Goal: Communication & Community: Ask a question

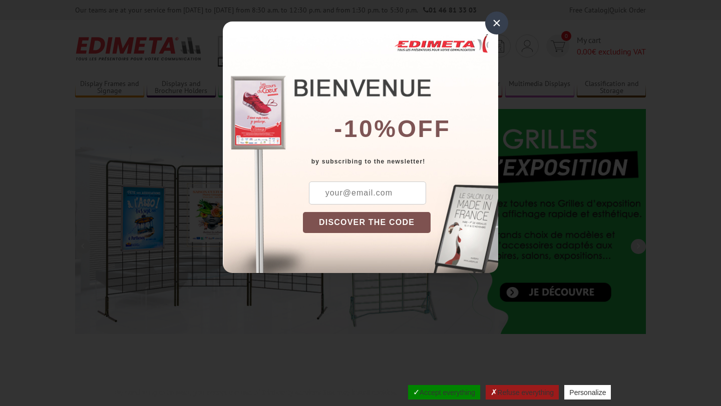
click at [498, 22] on font "×" at bounding box center [496, 23] width 9 height 17
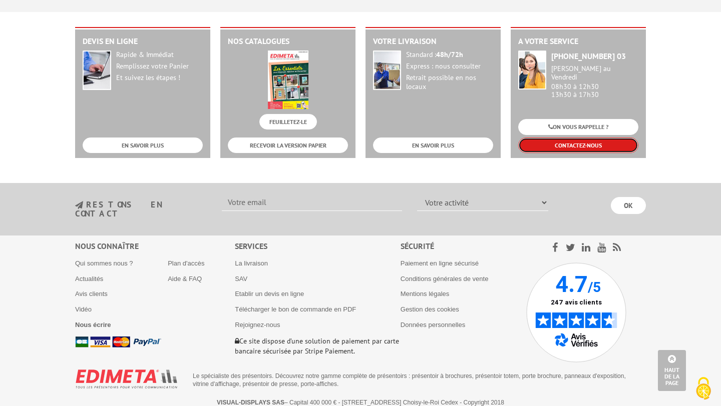
click at [559, 142] on link "CONTACTEZ-NOUS" at bounding box center [578, 146] width 120 height 16
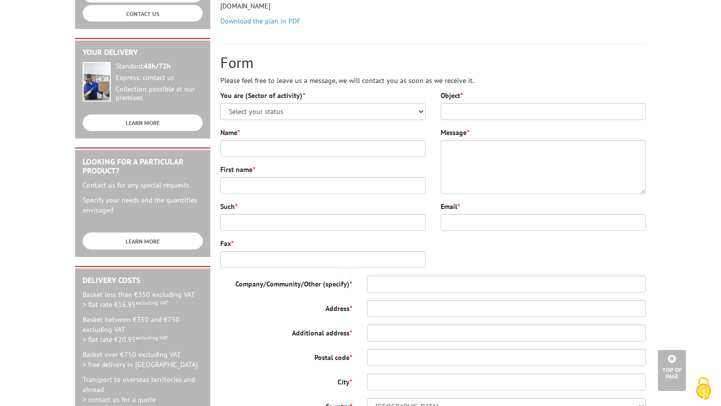
scroll to position [202, 0]
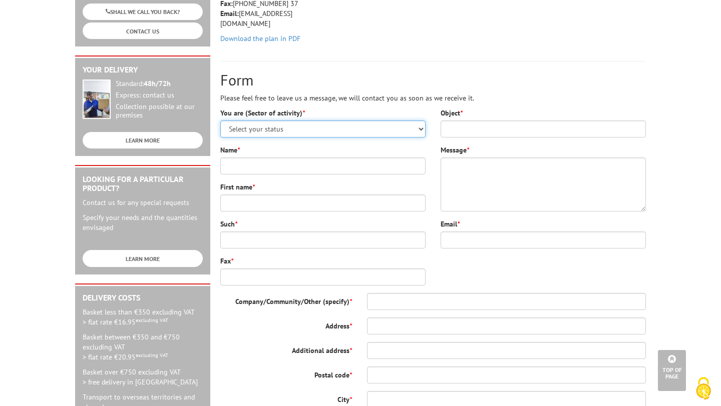
click at [284, 131] on select "Select your status Administrations and communities Shops and businesses Private…" at bounding box center [322, 129] width 205 height 17
select select "876"
click at [220, 121] on select "Select your status Administrations and communities Shops and businesses Private…" at bounding box center [322, 129] width 205 height 17
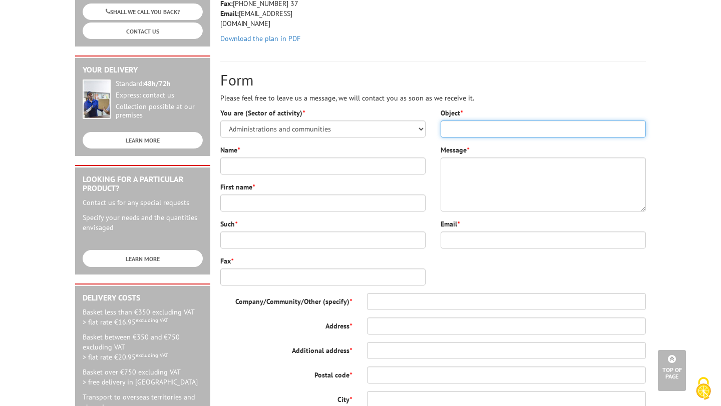
click at [484, 127] on input "Object *" at bounding box center [542, 129] width 205 height 17
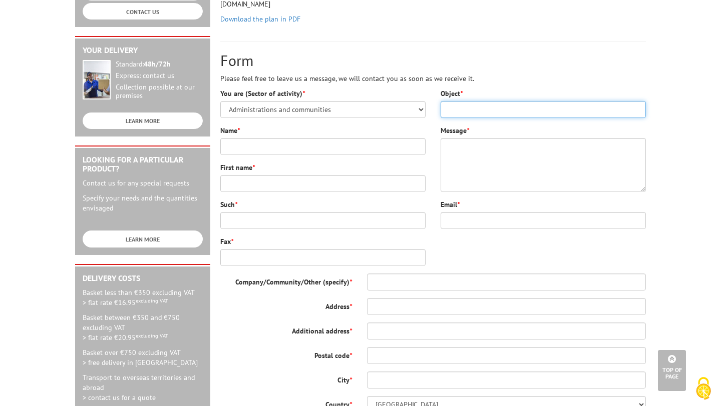
scroll to position [216, 0]
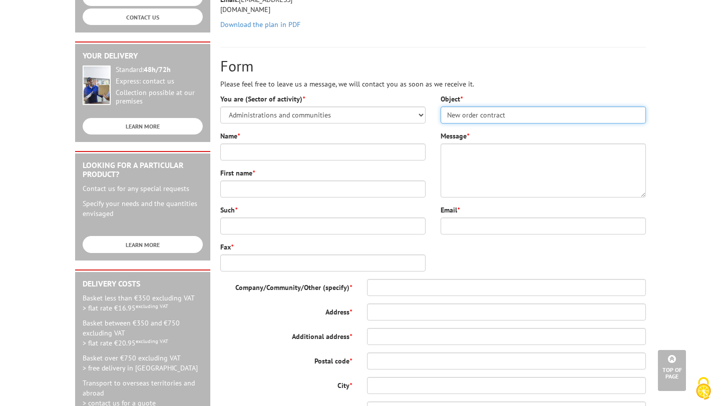
type input "New order contract"
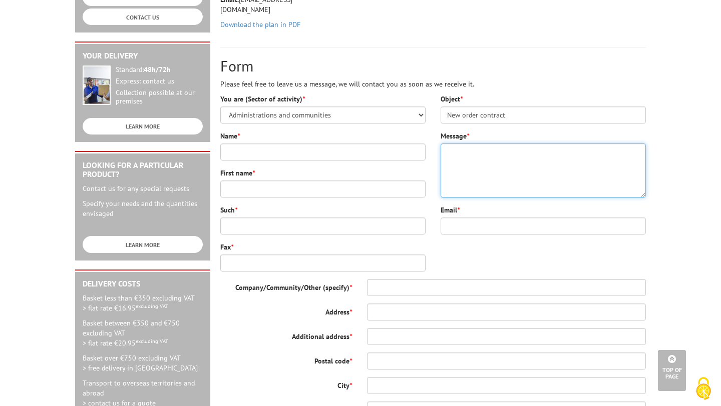
click at [517, 169] on textarea "Message *" at bounding box center [542, 171] width 205 height 54
paste textarea "Hi Dear, My name is Mrs. Ayala Friesem, I am the international market manager a…"
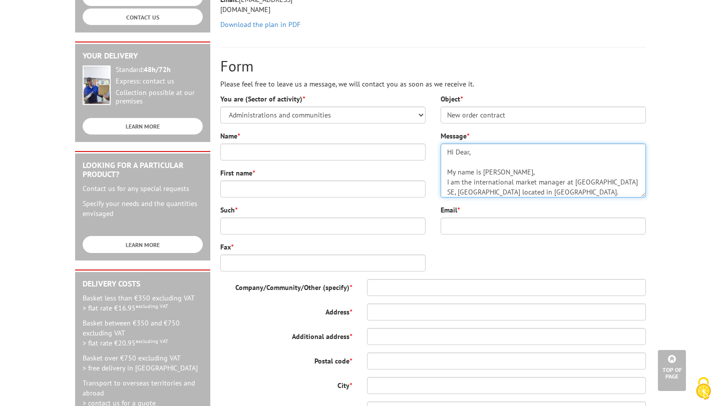
scroll to position [210, 0]
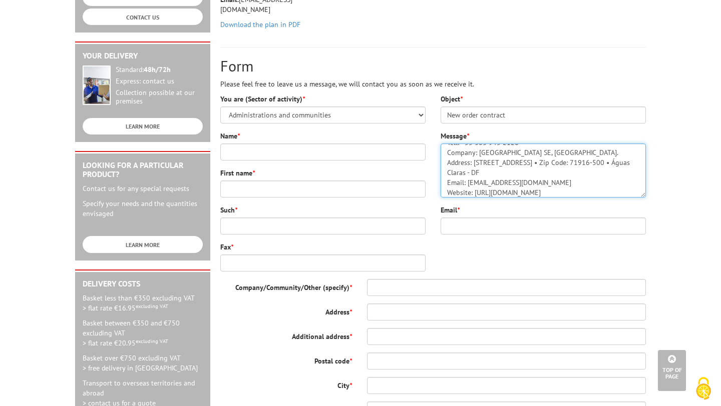
type textarea "Hi Dear, My name is Mrs. Ayala Friesem, I am the international market manager a…"
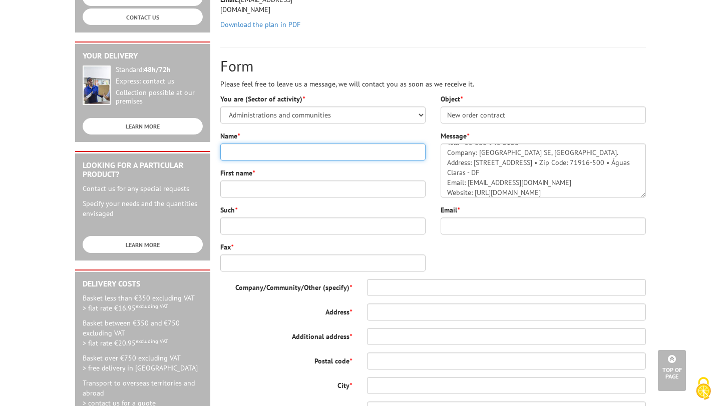
click at [259, 150] on input "Name *" at bounding box center [322, 152] width 205 height 17
type input "Ayala Friesem"
